Goal: Task Accomplishment & Management: Use online tool/utility

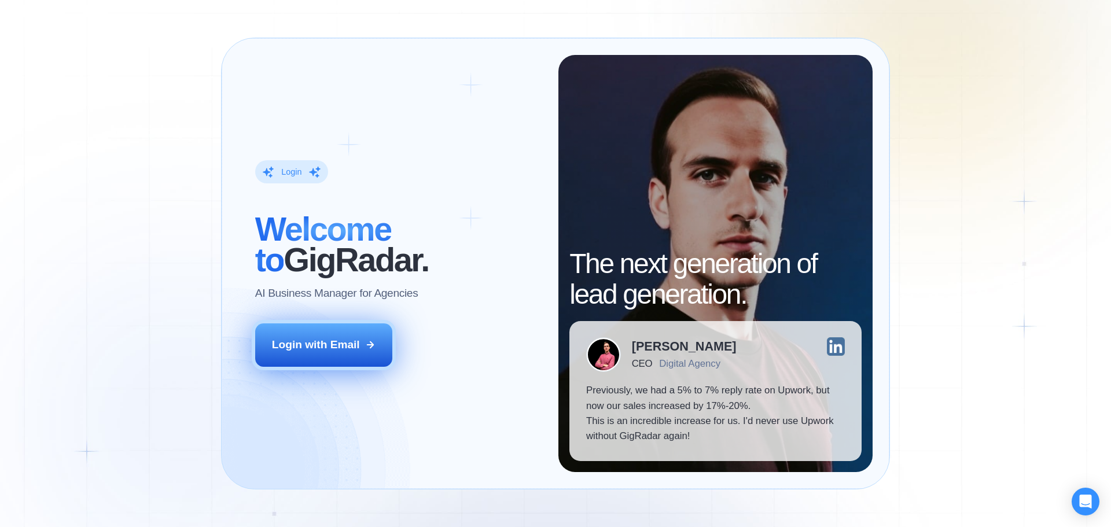
click at [310, 336] on button "Login with Email" at bounding box center [324, 345] width 138 height 43
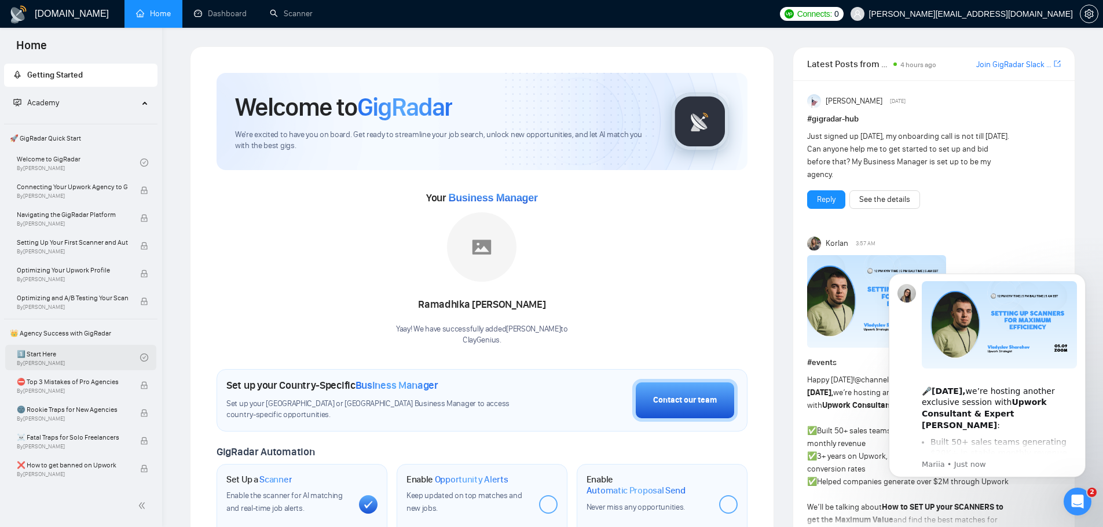
click at [27, 358] on link "1️⃣ Start Here By Vadym Ovcharenko" at bounding box center [78, 357] width 123 height 25
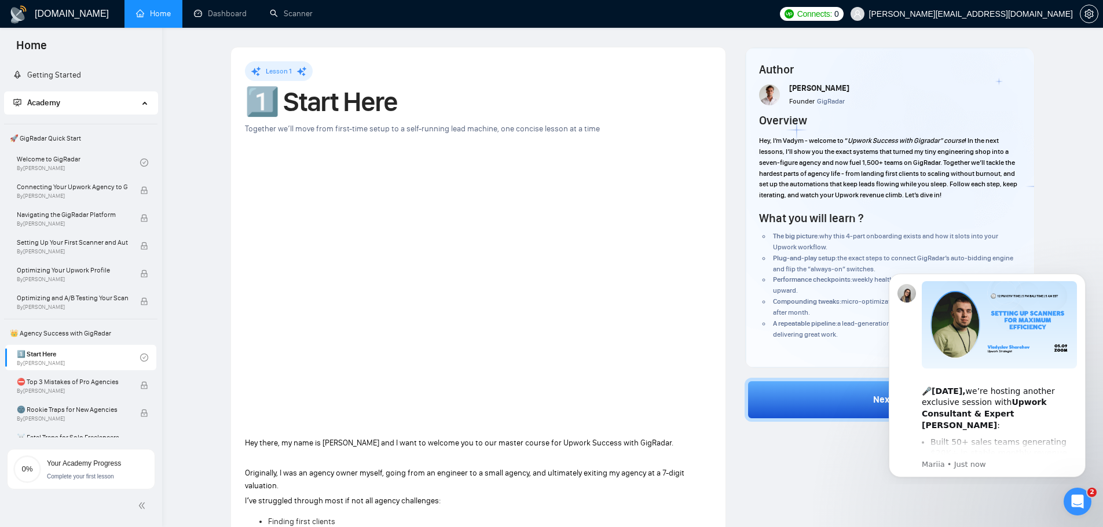
click at [768, 96] on img at bounding box center [769, 95] width 21 height 21
click at [805, 88] on span "Vadym Ovcharenko" at bounding box center [819, 88] width 60 height 10
drag, startPoint x: 792, startPoint y: 90, endPoint x: 824, endPoint y: 88, distance: 31.9
click at [824, 88] on span "Vadym Ovcharenko" at bounding box center [819, 88] width 60 height 10
click at [837, 88] on span "Vadym Ovcharenko" at bounding box center [819, 88] width 60 height 10
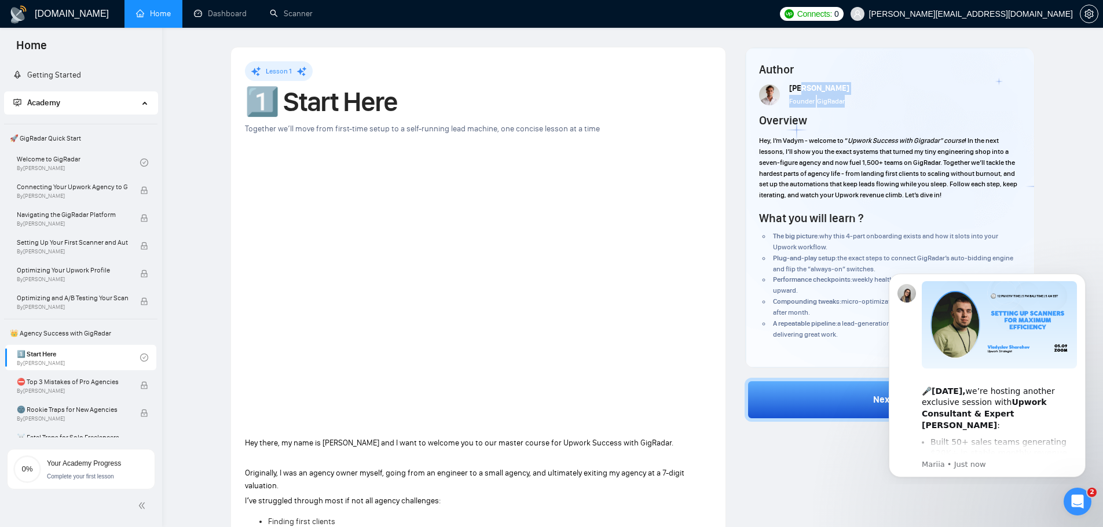
drag, startPoint x: 872, startPoint y: 89, endPoint x: 801, endPoint y: 90, distance: 71.8
click at [801, 90] on div "Vadym Ovcharenko Founder GigRadar" at bounding box center [889, 94] width 261 height 25
click at [845, 67] on h4 "Author" at bounding box center [889, 69] width 261 height 16
drag, startPoint x: 789, startPoint y: 88, endPoint x: 858, endPoint y: 89, distance: 69.5
click at [849, 89] on span "Vadym Ovcharenko" at bounding box center [819, 88] width 60 height 10
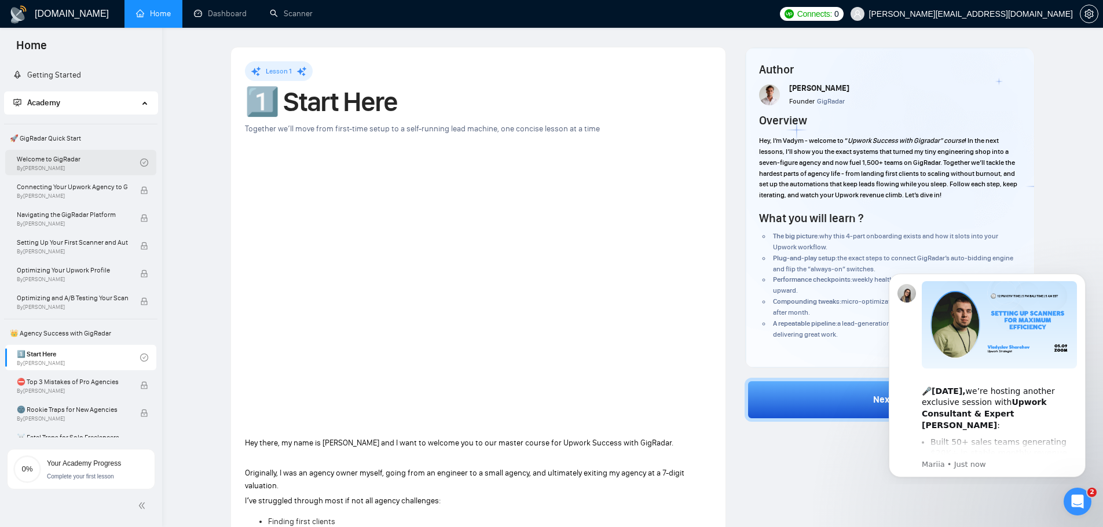
click at [55, 162] on link "Welcome to GigRadar By Vlad Timinsky" at bounding box center [78, 162] width 123 height 25
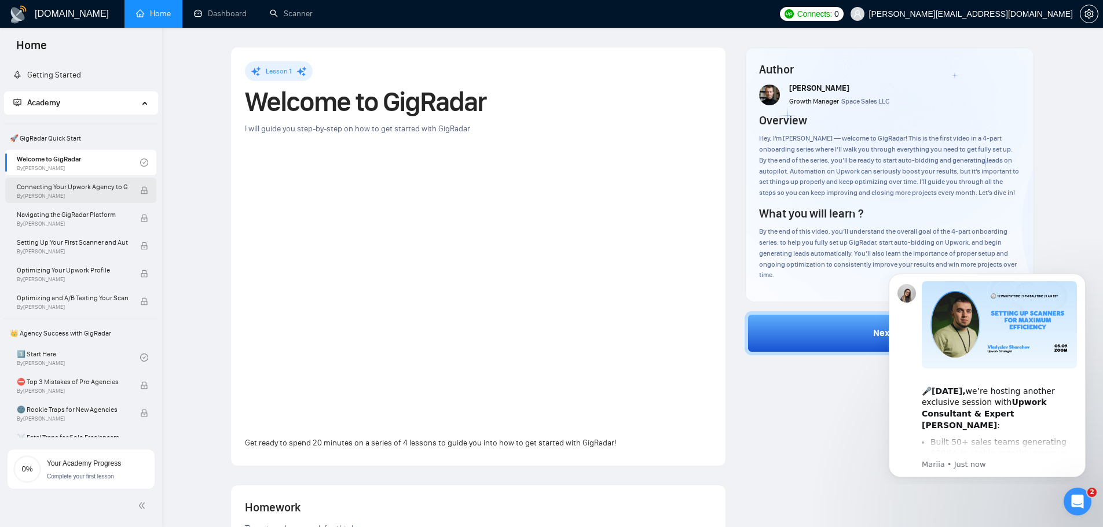
click at [69, 197] on span "By Vlad Timinsky" at bounding box center [72, 196] width 111 height 7
click at [69, 211] on span "Navigating the GigRadar Platform" at bounding box center [72, 215] width 111 height 12
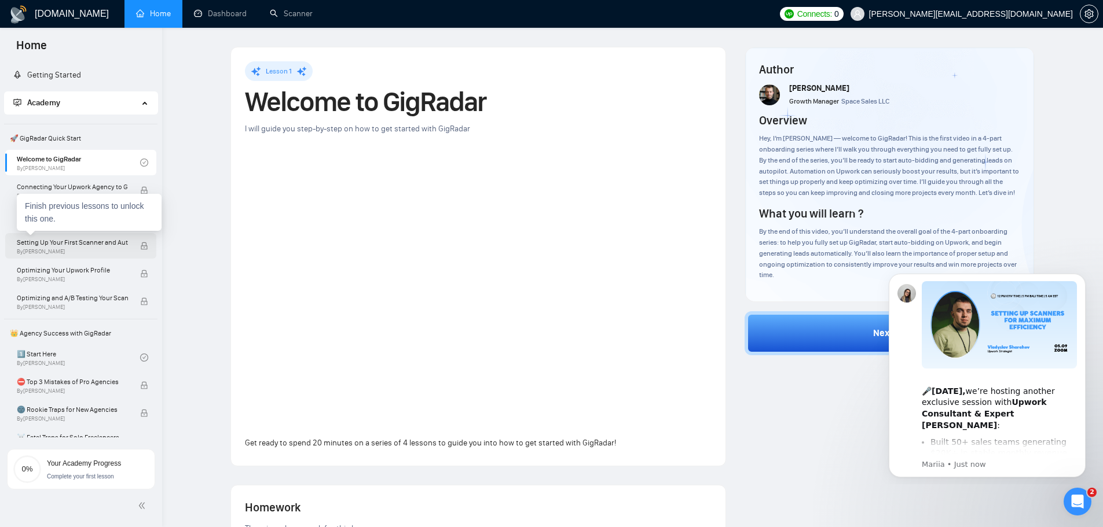
click at [68, 239] on span "Setting Up Your First Scanner and Auto-Bidder" at bounding box center [72, 243] width 111 height 12
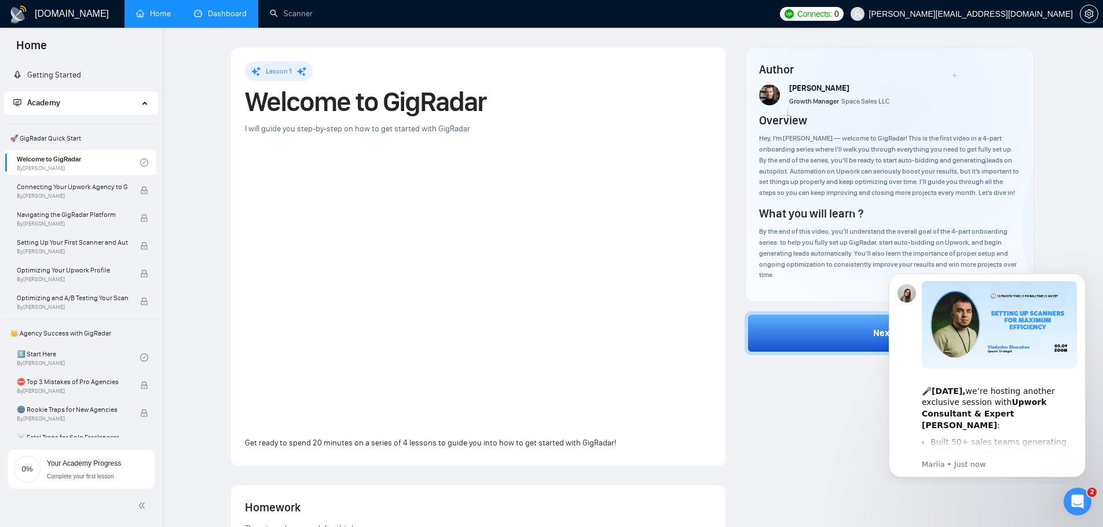
click at [217, 15] on link "Dashboard" at bounding box center [220, 14] width 53 height 10
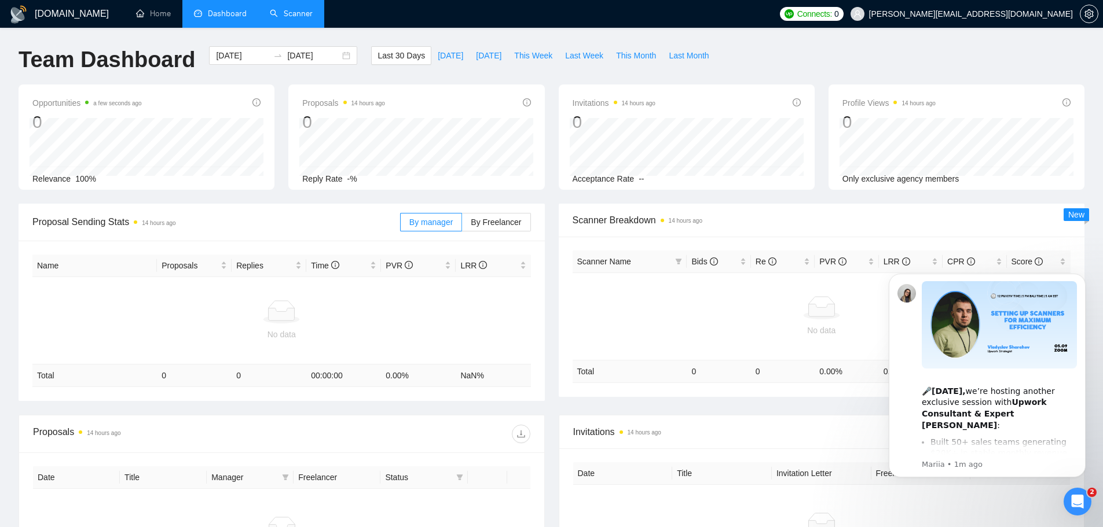
click at [287, 9] on link "Scanner" at bounding box center [291, 14] width 43 height 10
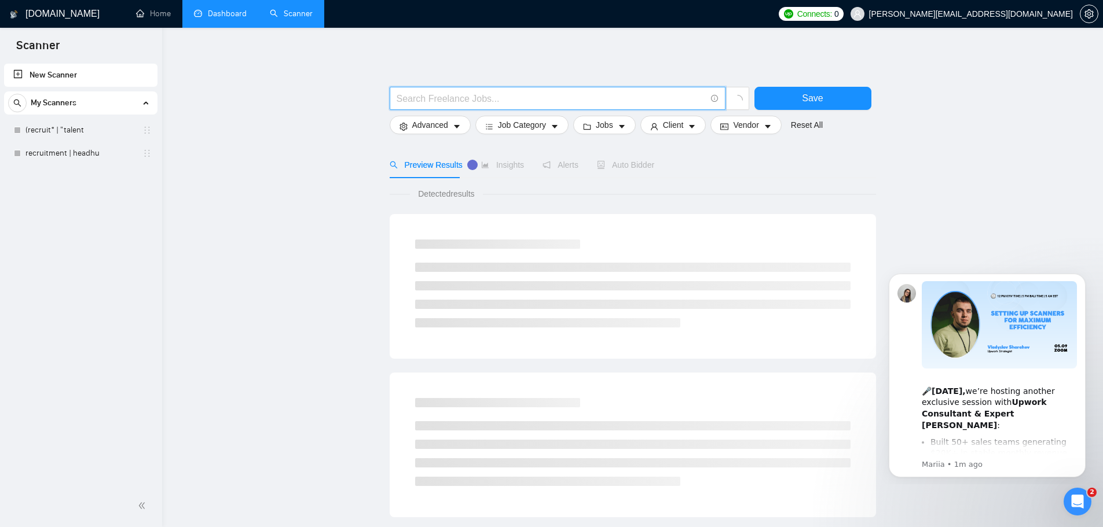
click at [452, 96] on input "text" at bounding box center [551, 98] width 309 height 14
type input "clay"
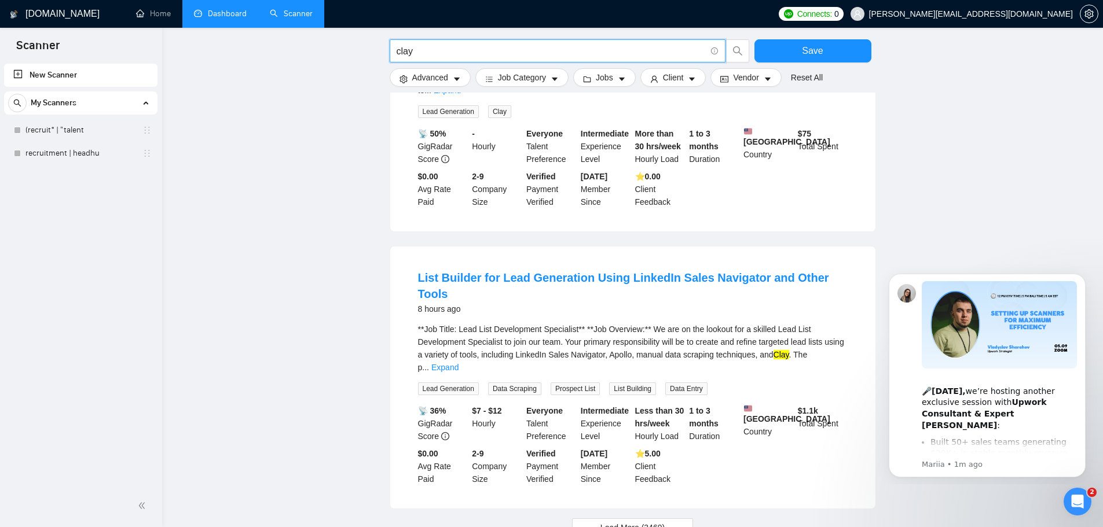
scroll to position [1070, 0]
